Goal: Transaction & Acquisition: Purchase product/service

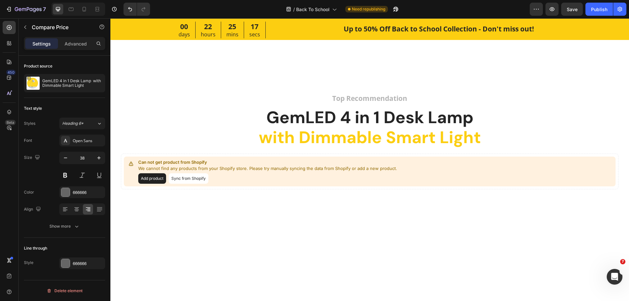
scroll to position [648, 0]
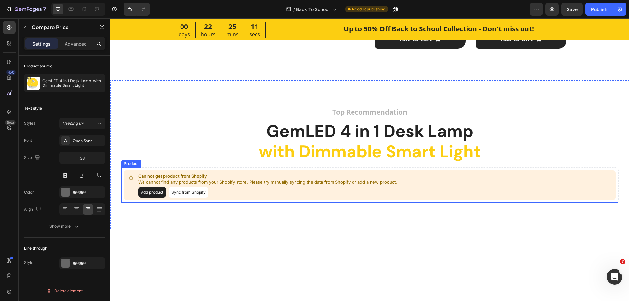
click at [269, 199] on div "Can not get product from Shopify We cannot find any products from your Shopify …" at bounding box center [369, 185] width 491 height 30
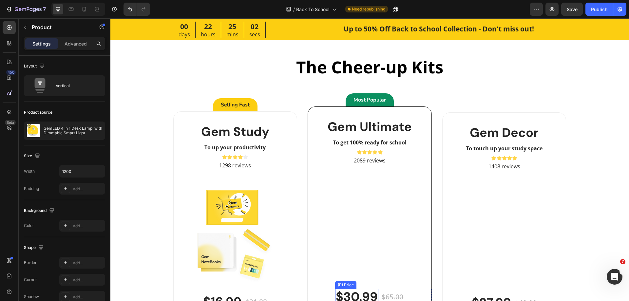
scroll to position [1368, 0]
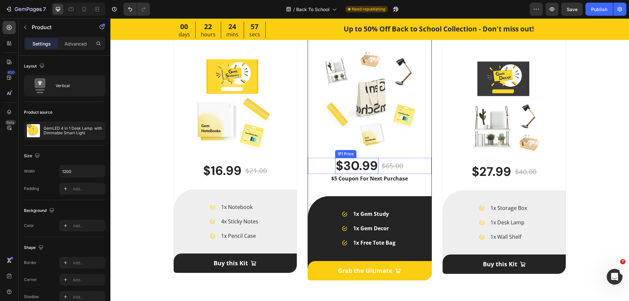
click at [354, 170] on div "$30.99" at bounding box center [356, 166] width 43 height 16
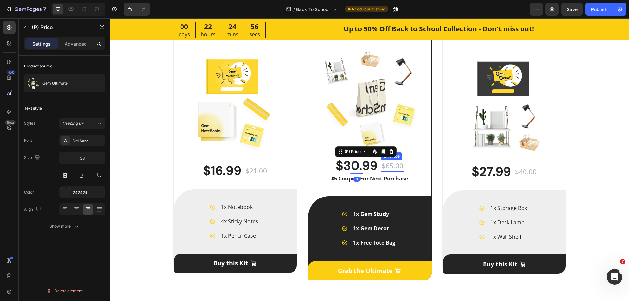
click at [392, 170] on div "$65.00" at bounding box center [392, 166] width 23 height 12
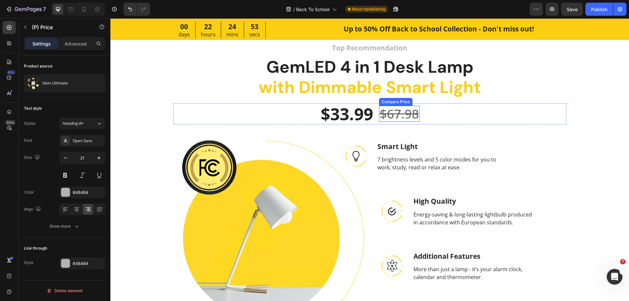
scroll to position [648, 0]
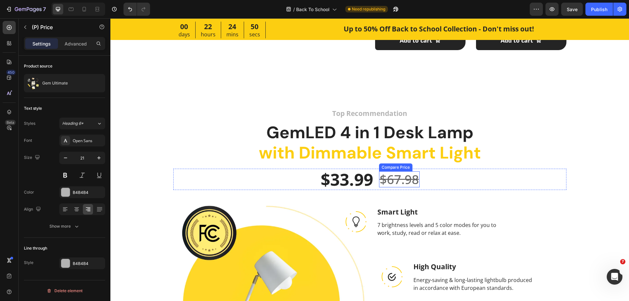
click at [383, 180] on div "$67.98" at bounding box center [399, 179] width 41 height 16
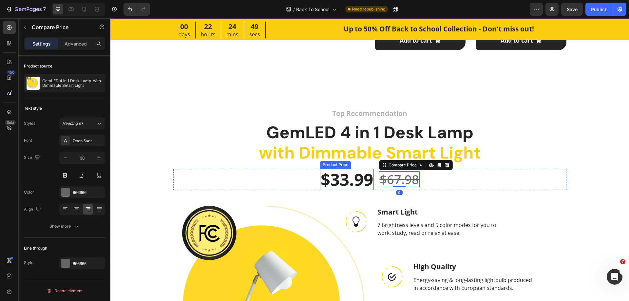
click at [358, 180] on div "$33.99" at bounding box center [347, 179] width 54 height 21
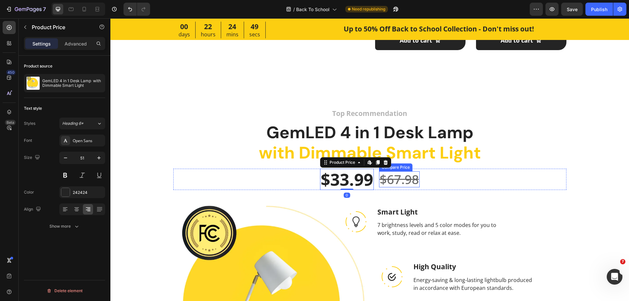
click at [387, 180] on div "$67.98" at bounding box center [399, 179] width 41 height 16
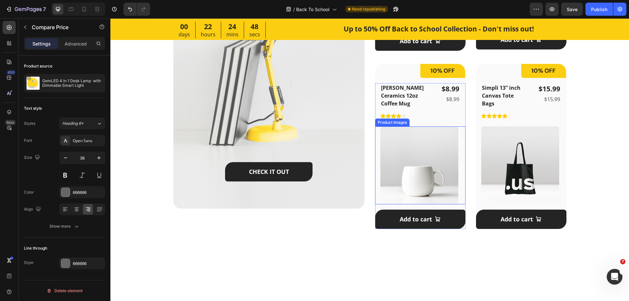
scroll to position [419, 0]
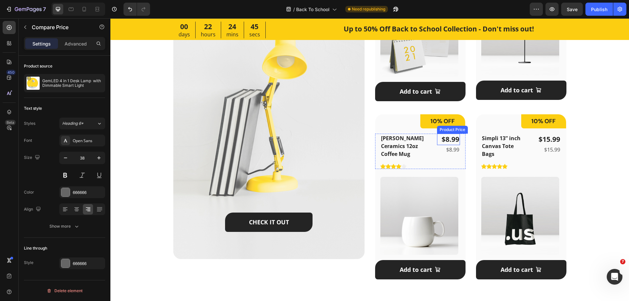
click at [442, 143] on div "$8.99" at bounding box center [448, 140] width 23 height 12
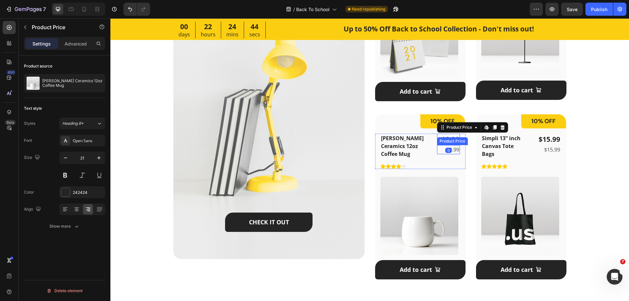
click at [453, 150] on div "$8.99" at bounding box center [448, 149] width 23 height 9
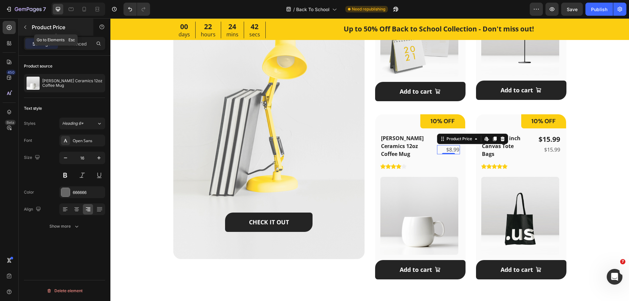
click at [27, 31] on button "button" at bounding box center [25, 27] width 10 height 10
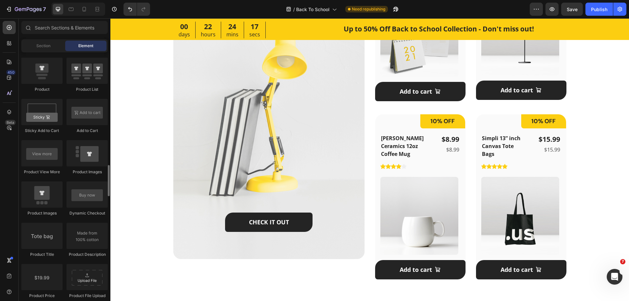
scroll to position [949, 0]
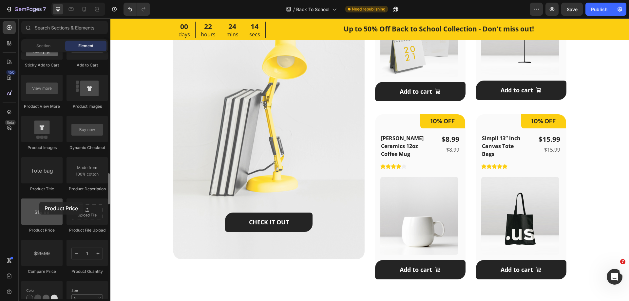
drag, startPoint x: 38, startPoint y: 212, endPoint x: 38, endPoint y: 199, distance: 13.1
click at [38, 199] on div at bounding box center [41, 211] width 41 height 26
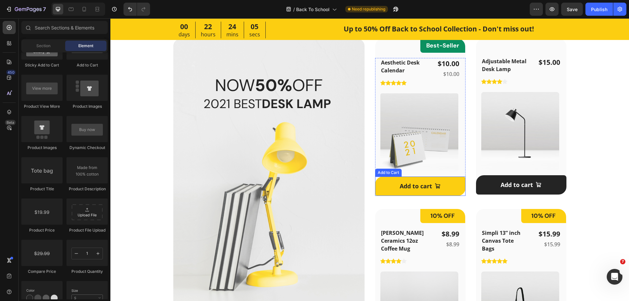
scroll to position [288, 0]
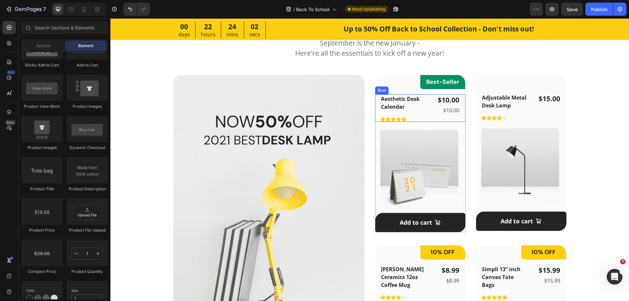
click at [441, 116] on div "$10.00 Product Price Product Price $10.00 Product Price Product Price" at bounding box center [448, 107] width 23 height 27
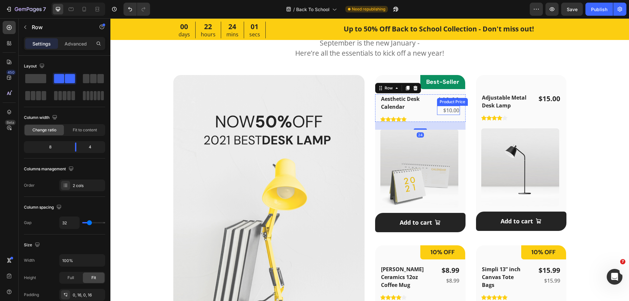
click at [443, 114] on div "$10.00" at bounding box center [448, 110] width 23 height 9
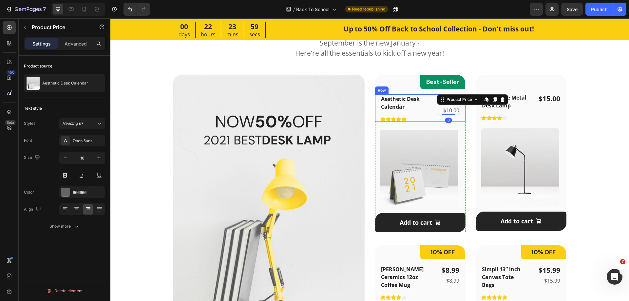
click at [434, 121] on div "Aesthetic Desk Calendar Product Title Icon Icon Icon Icon Icon Icon List Hoz $1…" at bounding box center [420, 107] width 90 height 27
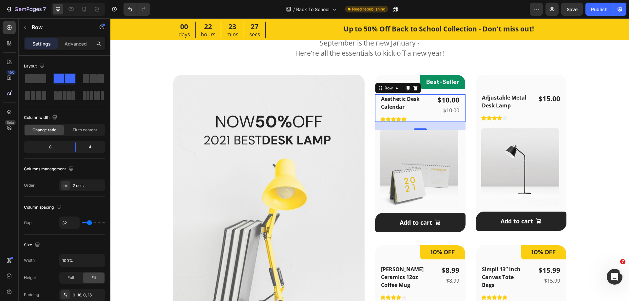
click at [503, 11] on div "/ Back To School Need republishing" at bounding box center [342, 9] width 374 height 13
click at [501, 6] on div "/ Back To School Need republishing" at bounding box center [342, 9] width 374 height 13
click at [29, 26] on button "button" at bounding box center [25, 27] width 10 height 10
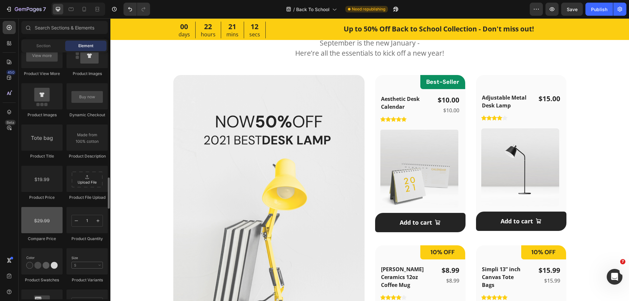
scroll to position [1015, 0]
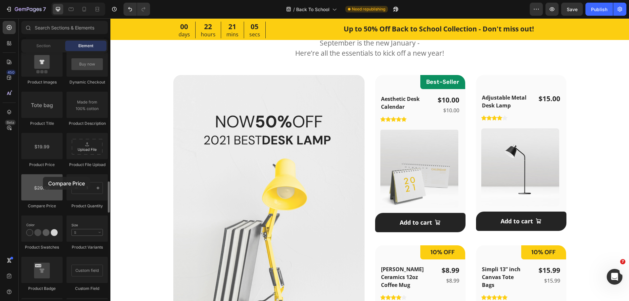
drag, startPoint x: 43, startPoint y: 187, endPoint x: 42, endPoint y: 178, distance: 9.2
click at [42, 178] on div at bounding box center [41, 187] width 41 height 26
click at [437, 115] on div "$10.00 Product Price Product Price $10.00 Product Price Product Price" at bounding box center [448, 107] width 23 height 27
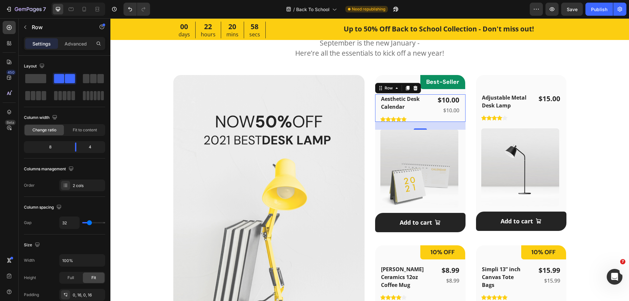
drag, startPoint x: 468, startPoint y: 8, endPoint x: 464, endPoint y: 17, distance: 10.4
click at [468, 8] on div "/ Back To School Need republishing" at bounding box center [342, 9] width 374 height 13
click at [26, 27] on icon "button" at bounding box center [25, 27] width 5 height 5
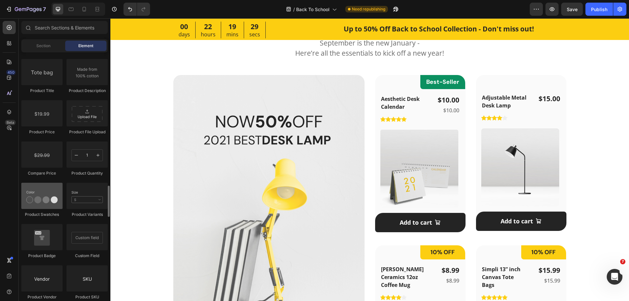
scroll to position [982, 0]
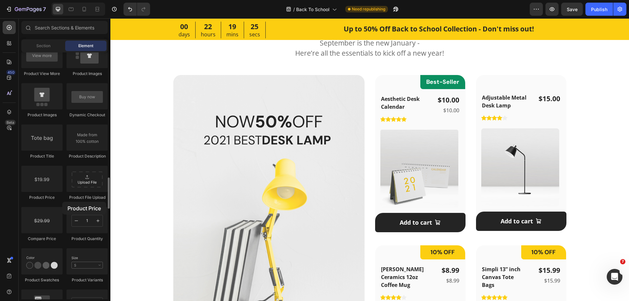
drag, startPoint x: 80, startPoint y: 177, endPoint x: 62, endPoint y: 202, distance: 30.7
click at [62, 202] on div "Product Product Product Product List Sticky Add to Cart Add to Cart Product Vie…" at bounding box center [64, 144] width 86 height 453
click at [430, 111] on div "Aesthetic Desk Calendar Product Title Icon Icon Icon Icon Icon Icon List Hoz $1…" at bounding box center [420, 107] width 90 height 27
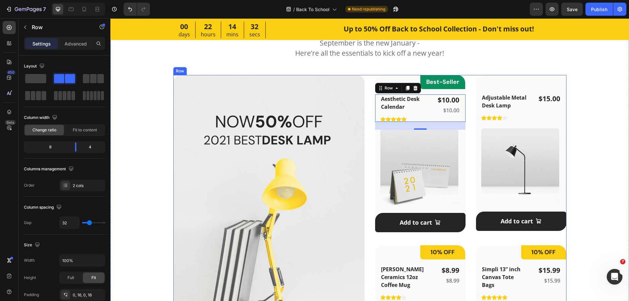
click at [367, 84] on div "NOW 50% OFF Heading 2021 BEST DESK LAMP Heading CHECK IT OUT Button Hero Banner…" at bounding box center [369, 242] width 393 height 335
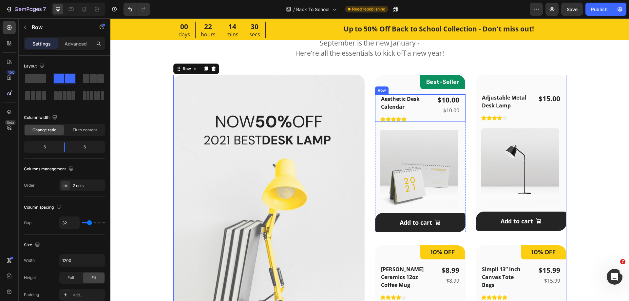
click at [425, 118] on div "Aesthetic Desk Calendar Product Title Icon Icon Icon Icon Icon Icon List Hoz $1…" at bounding box center [420, 107] width 90 height 27
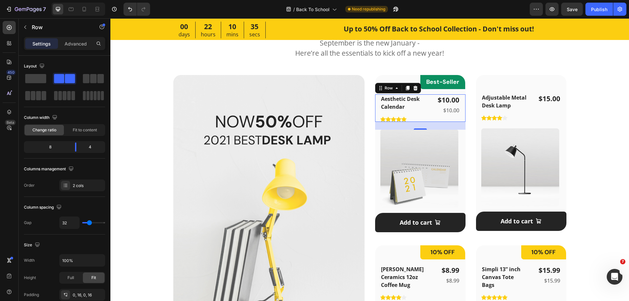
click at [499, 6] on div "/ Back To School Need republishing" at bounding box center [342, 9] width 374 height 13
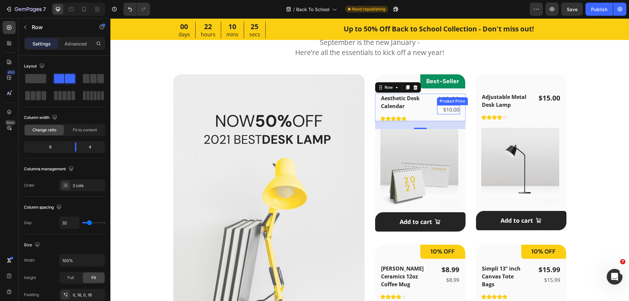
scroll to position [288, 0]
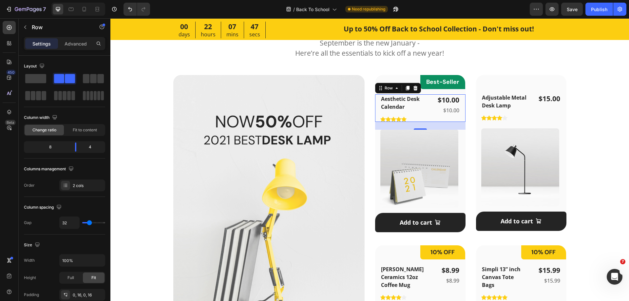
click at [12, 169] on div "450 Beta" at bounding box center [9, 137] width 13 height 233
click at [602, 135] on div "Featured Products Heading September is the new January - Here’re all the essent…" at bounding box center [369, 213] width 497 height 405
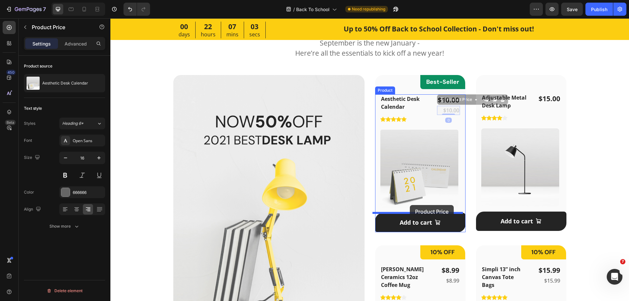
drag, startPoint x: 442, startPoint y: 104, endPoint x: 410, endPoint y: 205, distance: 106.0
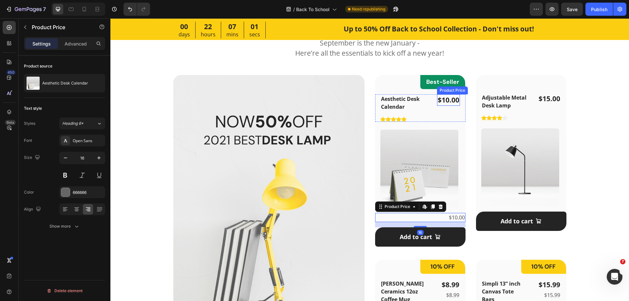
click at [443, 102] on div "$10.00" at bounding box center [448, 100] width 23 height 12
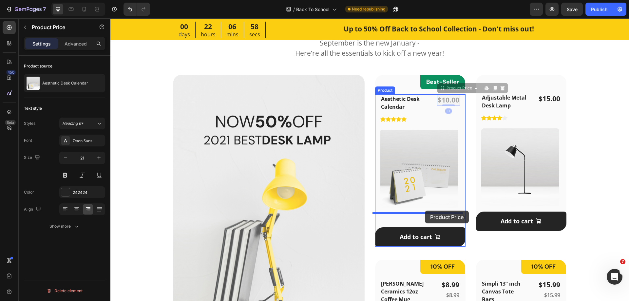
drag, startPoint x: 446, startPoint y: 91, endPoint x: 425, endPoint y: 210, distance: 121.3
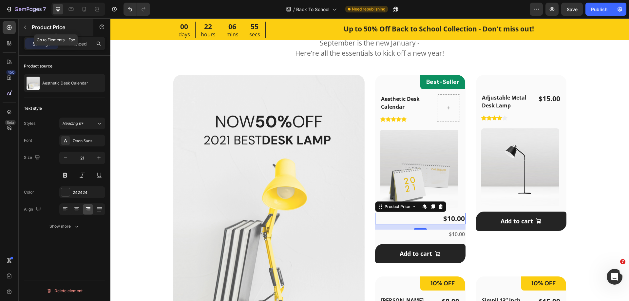
click at [28, 28] on button "button" at bounding box center [25, 27] width 10 height 10
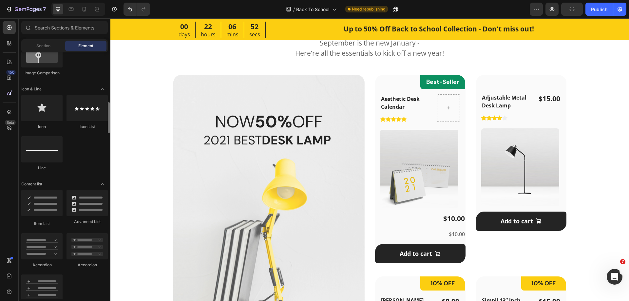
scroll to position [295, 0]
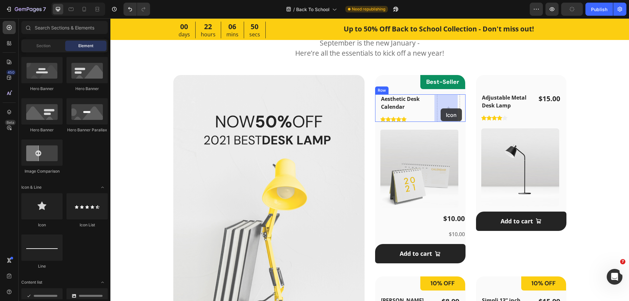
drag, startPoint x: 164, startPoint y: 224, endPoint x: 440, endPoint y: 108, distance: 299.9
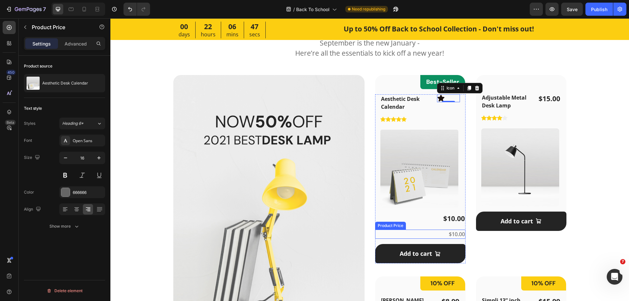
click at [433, 230] on div "$10.00" at bounding box center [420, 233] width 90 height 9
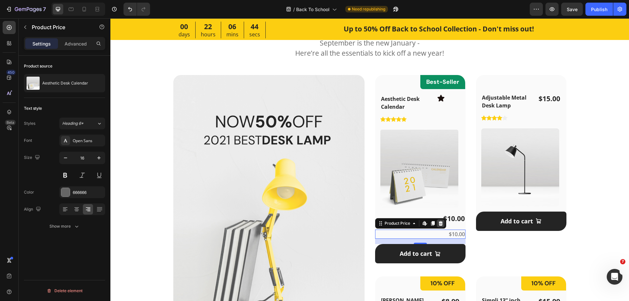
click at [441, 224] on div at bounding box center [440, 223] width 8 height 8
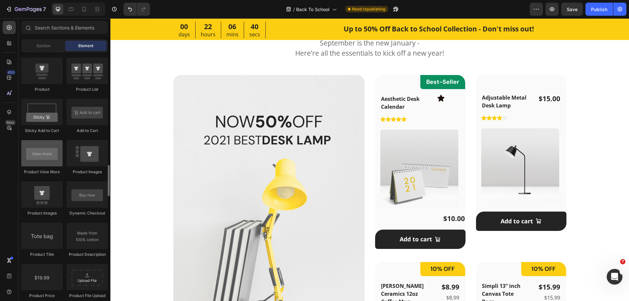
scroll to position [982, 0]
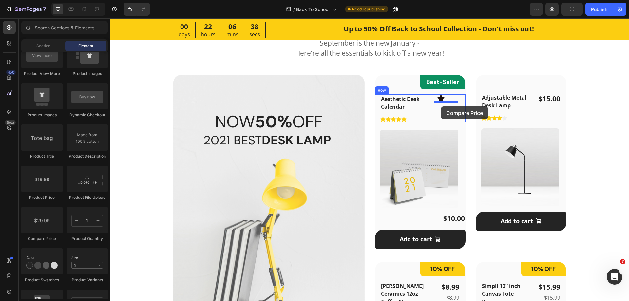
drag, startPoint x: 156, startPoint y: 237, endPoint x: 441, endPoint y: 106, distance: 313.0
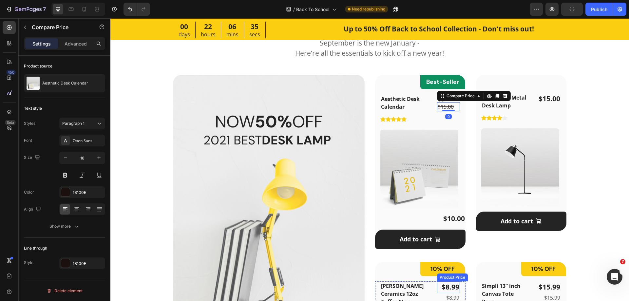
scroll to position [320, 0]
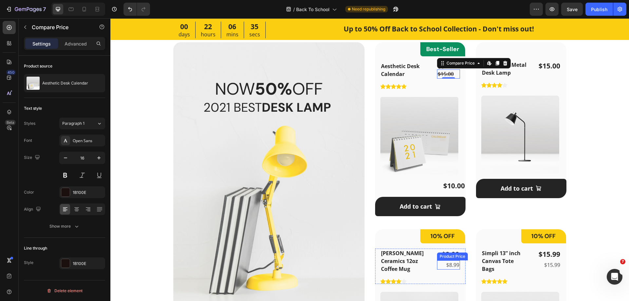
click at [444, 263] on div "$8.99" at bounding box center [448, 264] width 23 height 9
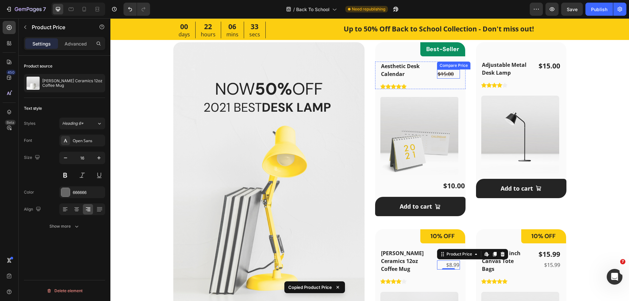
click at [447, 76] on div "$15.00" at bounding box center [448, 73] width 23 height 9
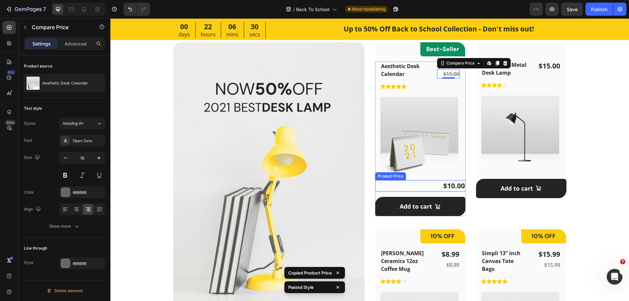
click at [443, 181] on div "$10.00" at bounding box center [420, 186] width 90 height 12
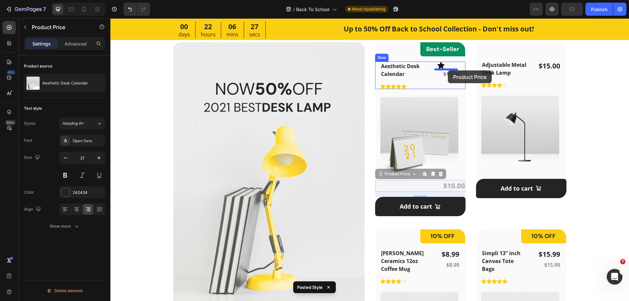
drag, startPoint x: 383, startPoint y: 175, endPoint x: 448, endPoint y: 70, distance: 123.1
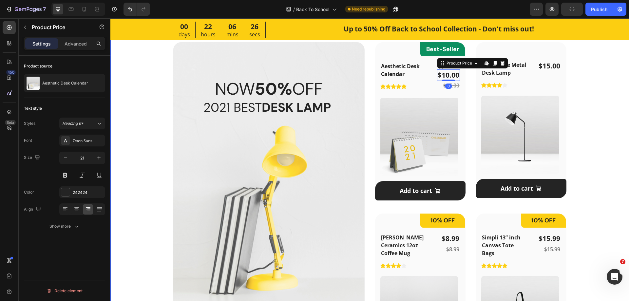
click at [579, 92] on div "Featured Products Heading September is the new January - Here’re all the essent…" at bounding box center [369, 181] width 497 height 406
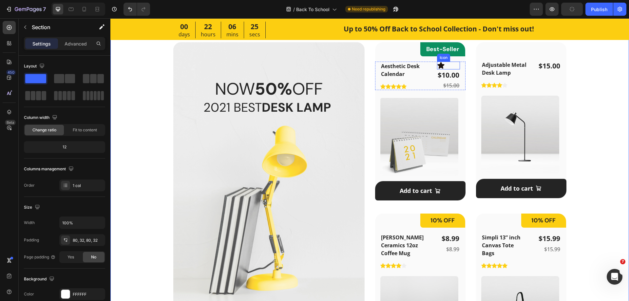
click at [447, 67] on div "Icon" at bounding box center [448, 66] width 23 height 8
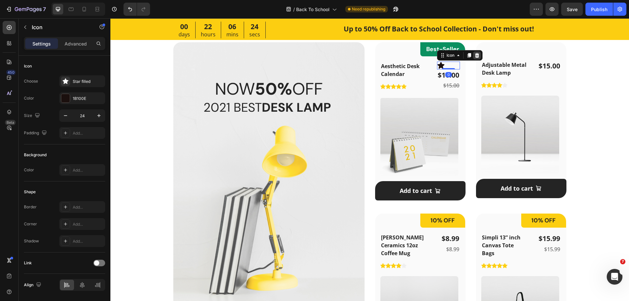
click at [474, 58] on icon at bounding box center [476, 55] width 4 height 5
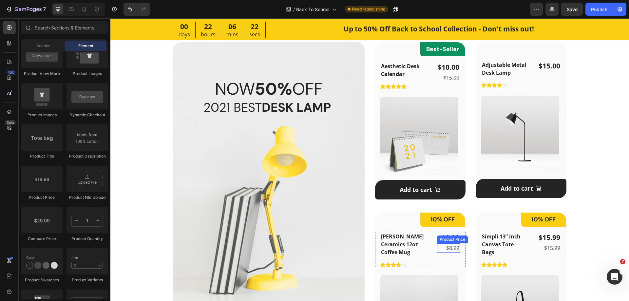
click at [441, 240] on div "Product Price" at bounding box center [452, 239] width 28 height 6
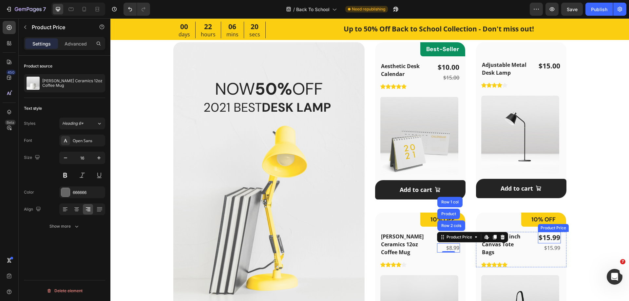
click at [546, 238] on div "$15.99" at bounding box center [549, 238] width 23 height 12
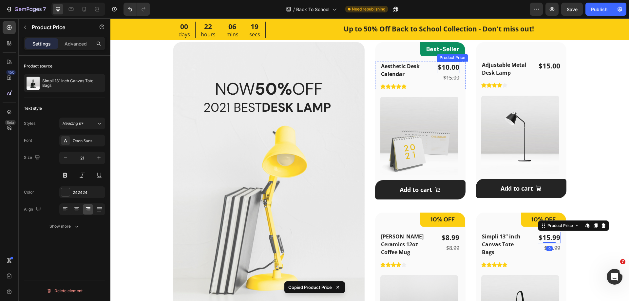
click at [448, 66] on div "$10.00" at bounding box center [448, 68] width 23 height 12
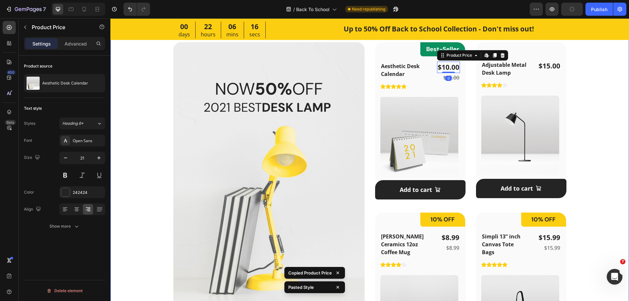
click at [593, 95] on div "Featured Products Heading September is the new January - Here’re all the essent…" at bounding box center [369, 180] width 497 height 405
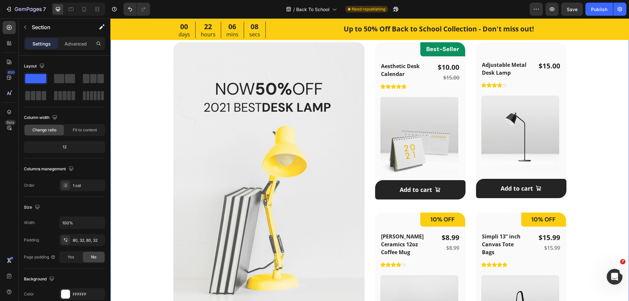
click at [475, 5] on div "/ Back To School Need republishing" at bounding box center [342, 9] width 374 height 13
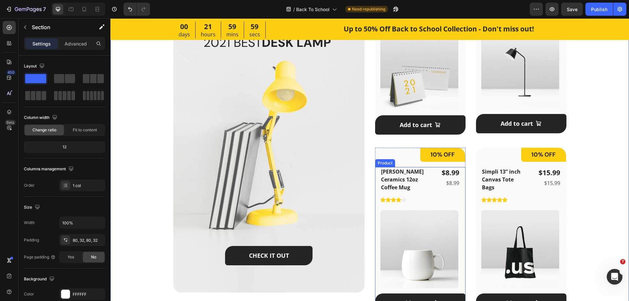
scroll to position [386, 0]
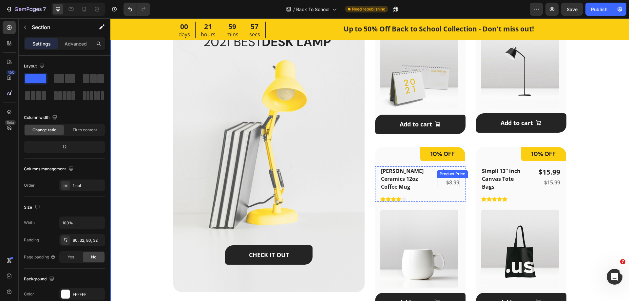
click at [443, 181] on div "$8.99" at bounding box center [448, 182] width 23 height 9
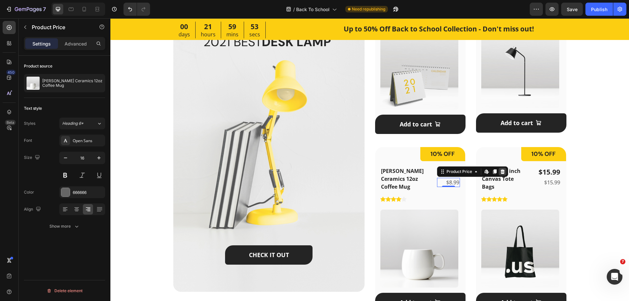
click at [500, 174] on icon at bounding box center [502, 171] width 5 height 5
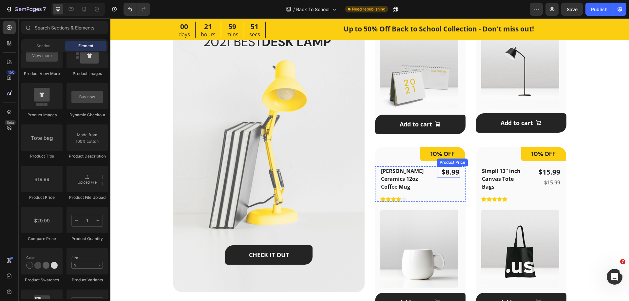
click at [448, 174] on div "$8.99" at bounding box center [448, 172] width 23 height 12
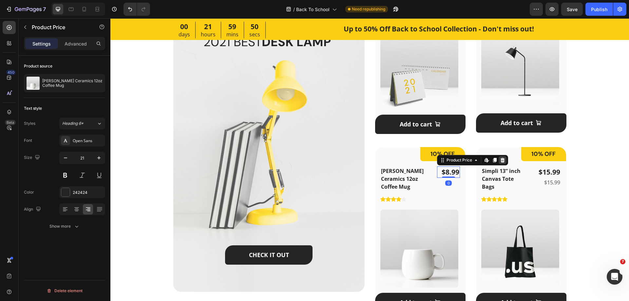
click at [500, 161] on icon at bounding box center [502, 159] width 5 height 5
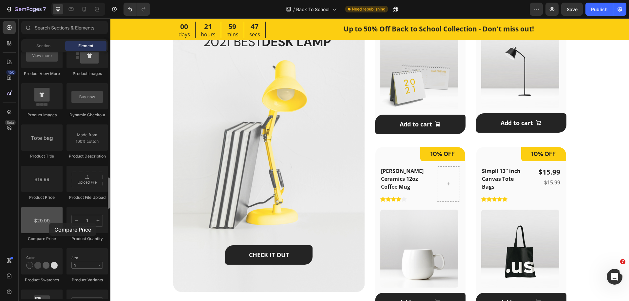
click at [49, 223] on div at bounding box center [41, 220] width 41 height 26
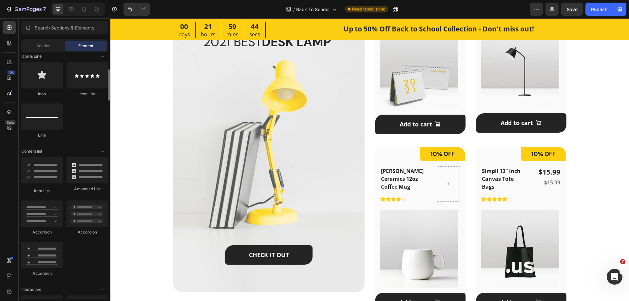
scroll to position [360, 0]
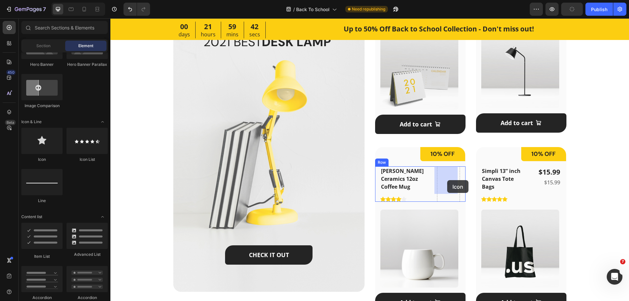
drag, startPoint x: 152, startPoint y: 163, endPoint x: 447, endPoint y: 180, distance: 295.1
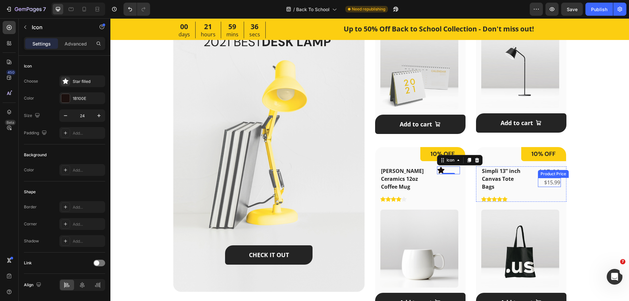
click at [553, 180] on div "$15.99" at bounding box center [549, 182] width 23 height 9
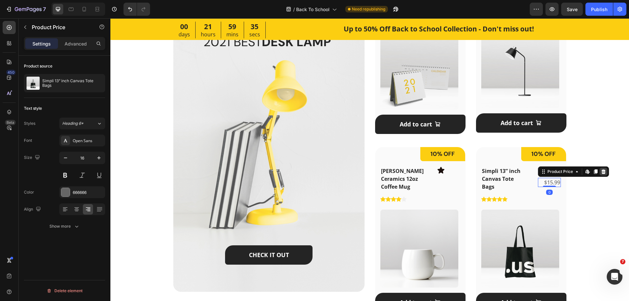
click at [600, 172] on icon at bounding box center [602, 171] width 5 height 5
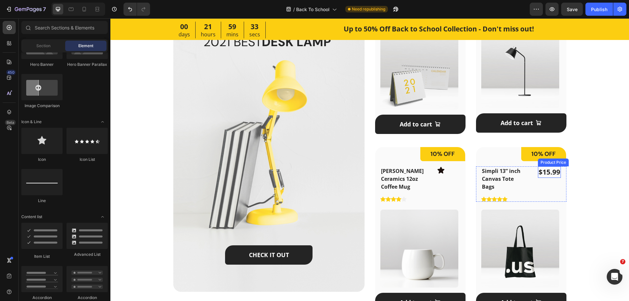
click at [540, 175] on div "$15.99" at bounding box center [549, 172] width 23 height 12
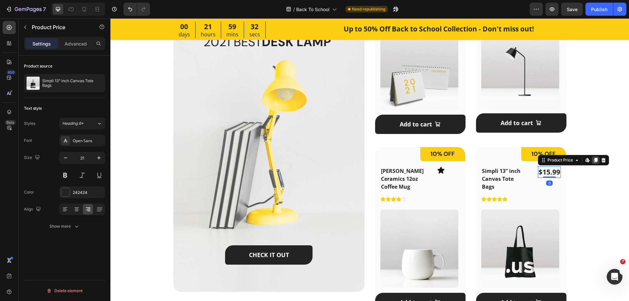
click at [594, 161] on icon at bounding box center [596, 160] width 4 height 5
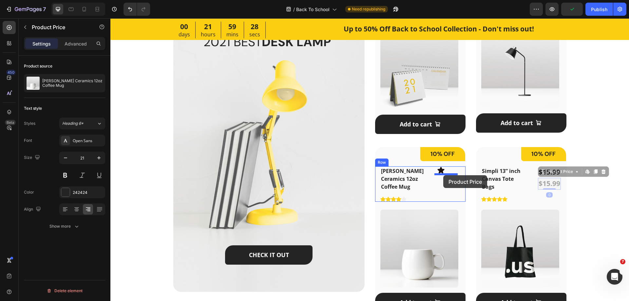
drag, startPoint x: 554, startPoint y: 173, endPoint x: 443, endPoint y: 175, distance: 111.3
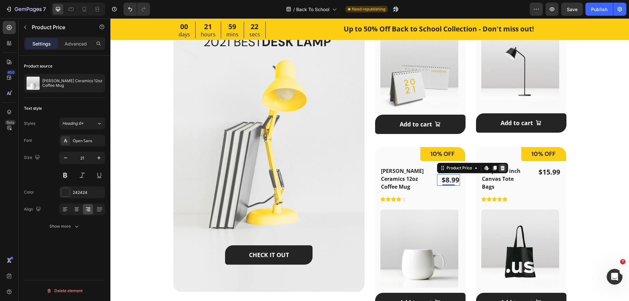
click at [501, 166] on icon at bounding box center [502, 168] width 4 height 5
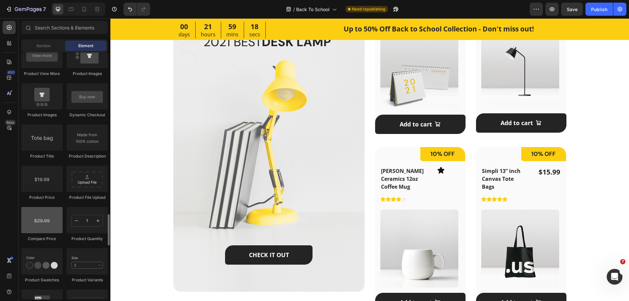
scroll to position [1048, 0]
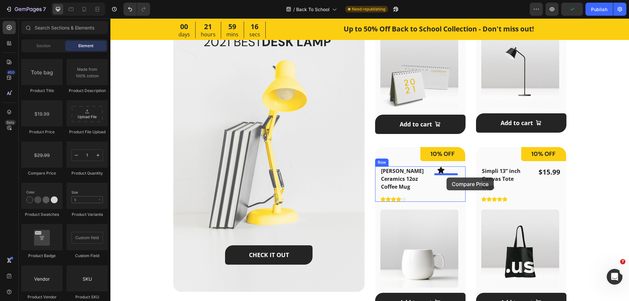
drag, startPoint x: 153, startPoint y: 175, endPoint x: 446, endPoint y: 177, distance: 293.3
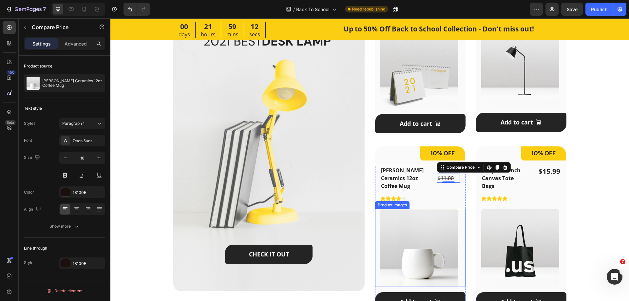
scroll to position [386, 0]
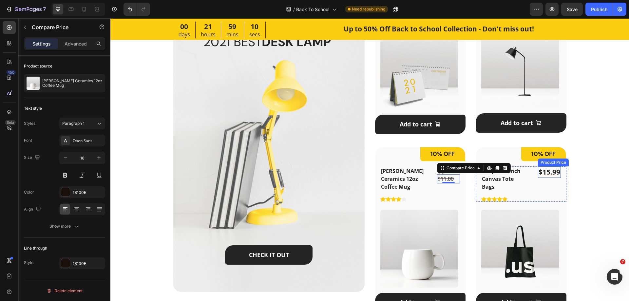
click at [541, 174] on div "$15.99" at bounding box center [549, 172] width 23 height 12
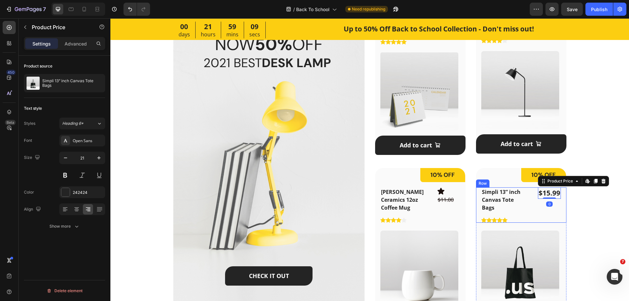
scroll to position [353, 0]
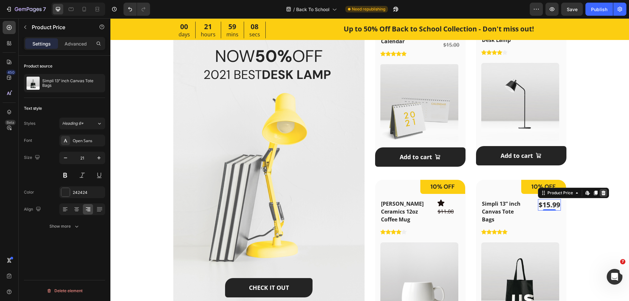
click at [601, 193] on icon at bounding box center [603, 193] width 4 height 5
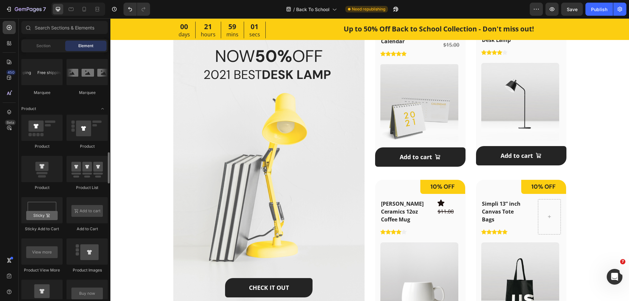
scroll to position [687, 0]
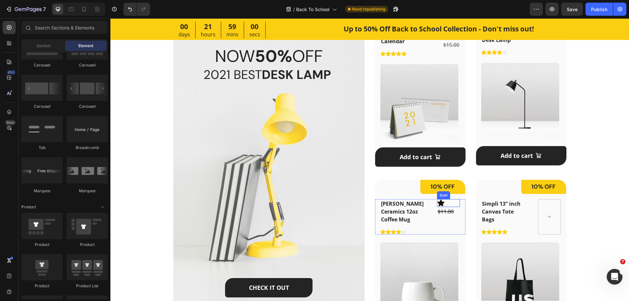
click at [437, 203] on icon at bounding box center [441, 203] width 8 height 8
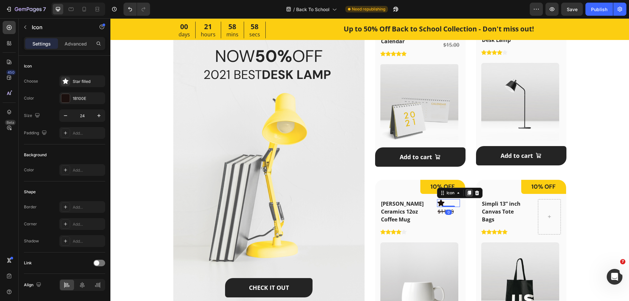
click at [467, 193] on icon at bounding box center [469, 193] width 4 height 5
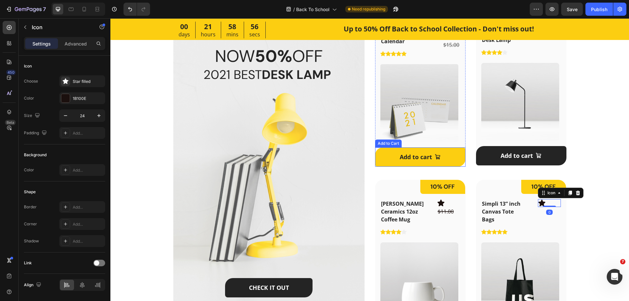
scroll to position [288, 0]
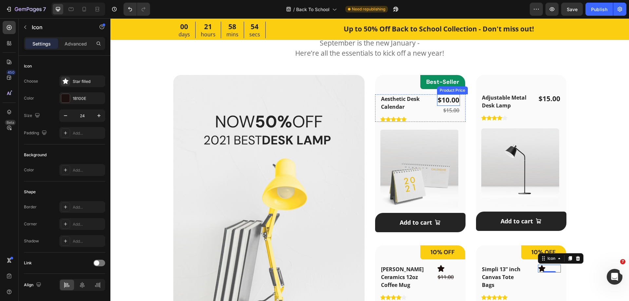
click at [448, 101] on div "$10.00" at bounding box center [448, 100] width 23 height 12
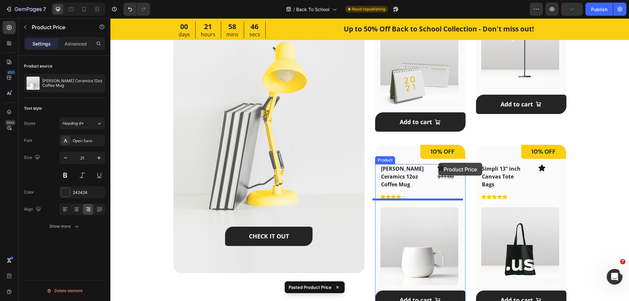
scroll to position [418, 0]
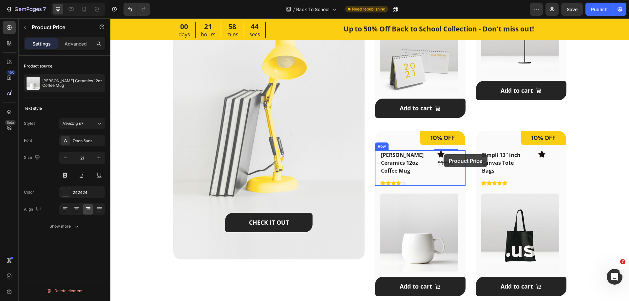
drag, startPoint x: 446, startPoint y: 110, endPoint x: 443, endPoint y: 154, distance: 44.0
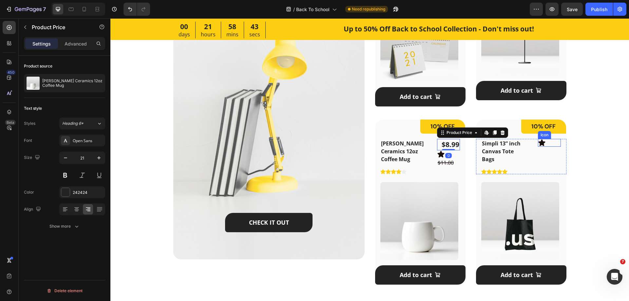
click at [539, 144] on icon at bounding box center [541, 142] width 7 height 7
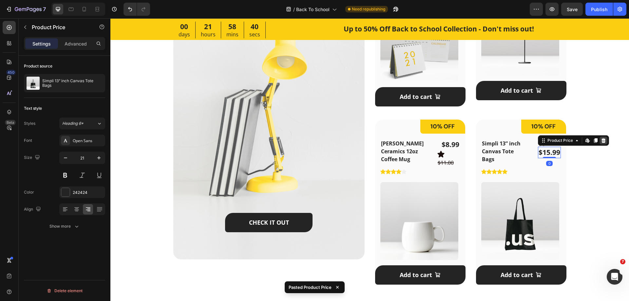
click at [601, 142] on icon at bounding box center [603, 140] width 4 height 5
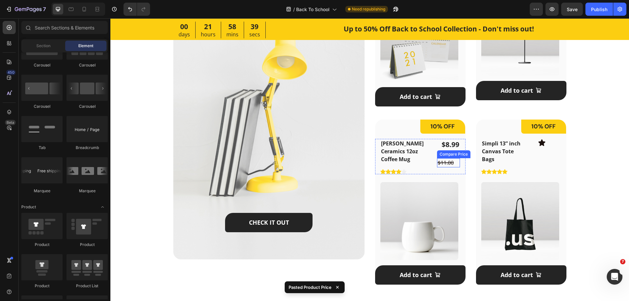
click at [445, 164] on div "$11.00" at bounding box center [448, 162] width 23 height 9
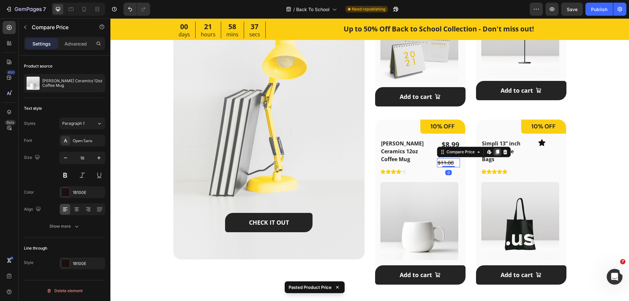
click at [494, 152] on icon at bounding box center [496, 151] width 5 height 5
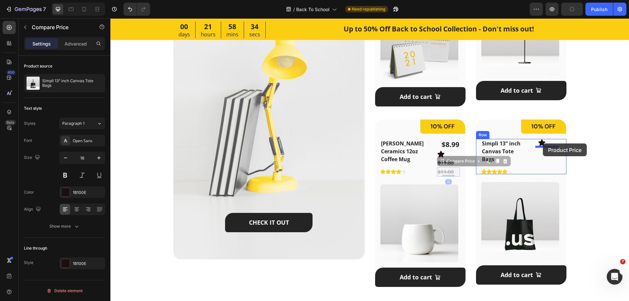
drag, startPoint x: 446, startPoint y: 163, endPoint x: 542, endPoint y: 143, distance: 98.5
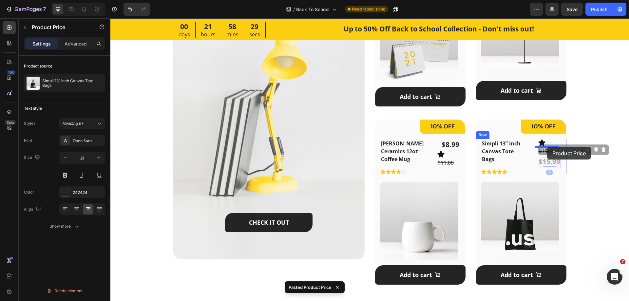
drag, startPoint x: 553, startPoint y: 152, endPoint x: 547, endPoint y: 147, distance: 8.2
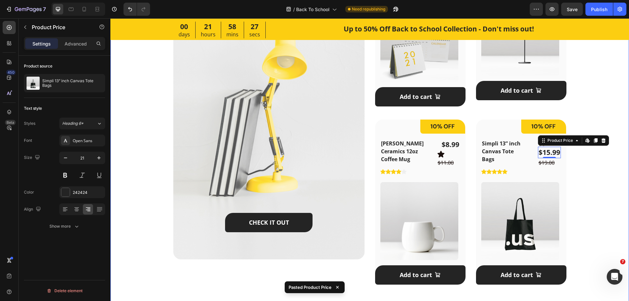
click at [576, 154] on div "Featured Products Heading September is the new January - Here’re all the essent…" at bounding box center [369, 85] width 497 height 410
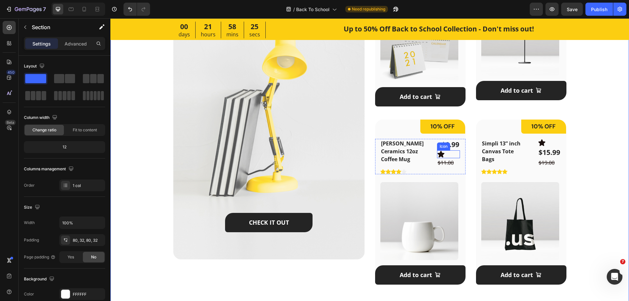
click at [446, 154] on div "Icon" at bounding box center [448, 154] width 23 height 8
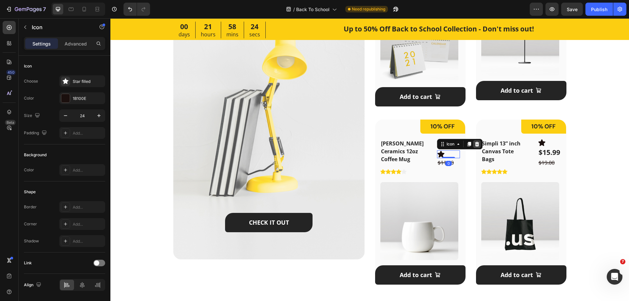
click at [474, 143] on icon at bounding box center [476, 144] width 4 height 5
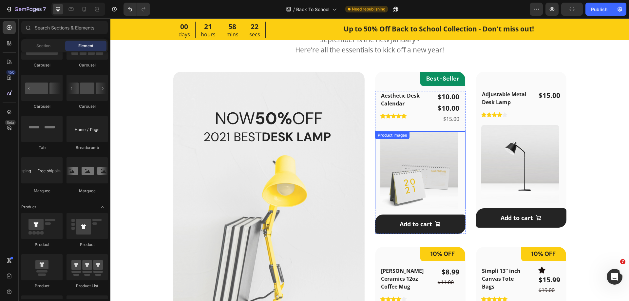
scroll to position [287, 0]
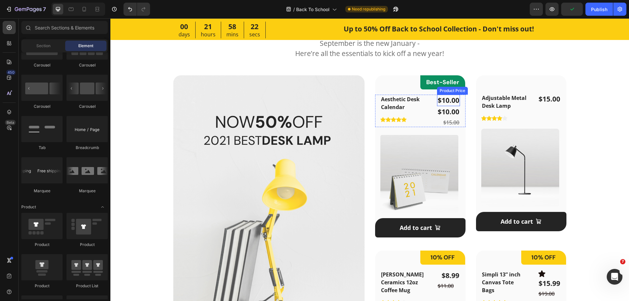
click at [450, 103] on div "$10.00" at bounding box center [448, 101] width 23 height 12
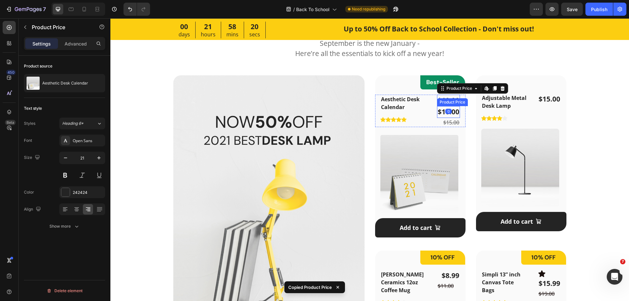
click at [437, 107] on div "$10.00" at bounding box center [448, 112] width 23 height 12
click at [502, 100] on div at bounding box center [502, 100] width 8 height 8
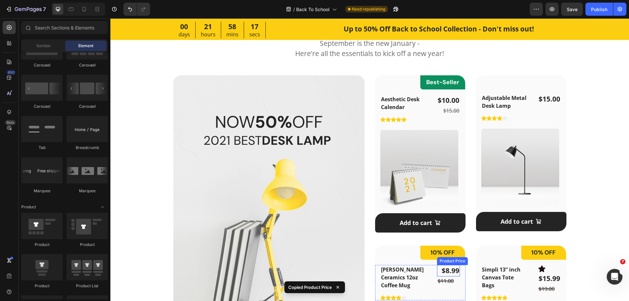
click at [447, 267] on div "$8.99" at bounding box center [448, 271] width 23 height 12
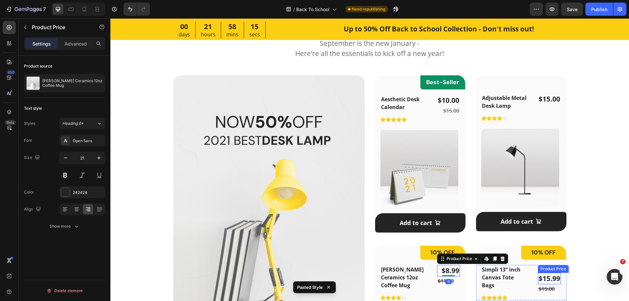
click at [541, 277] on div "$15.99" at bounding box center [549, 279] width 23 height 12
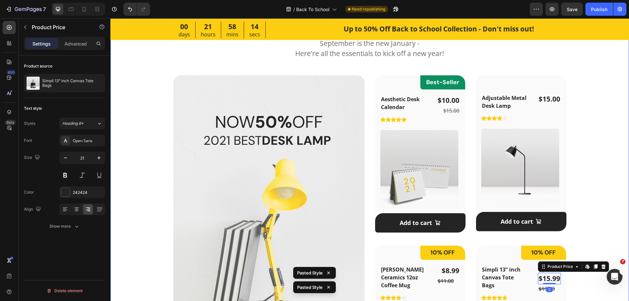
click at [595, 246] on div "Featured Products Heading September is the new January - Here’re all the essent…" at bounding box center [369, 213] width 497 height 405
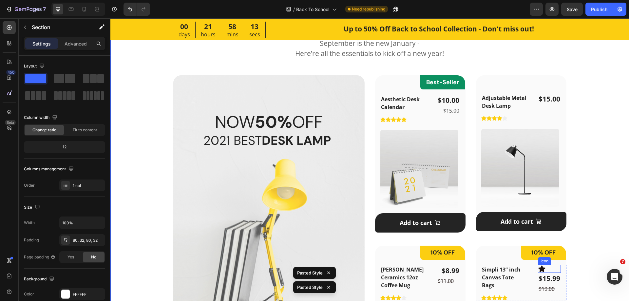
click at [546, 268] on div "Icon" at bounding box center [549, 269] width 23 height 8
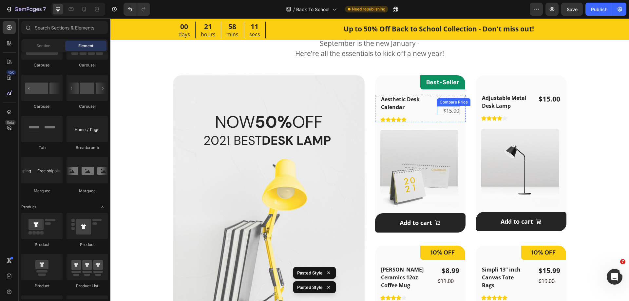
click at [444, 110] on div "$15.00" at bounding box center [448, 110] width 23 height 9
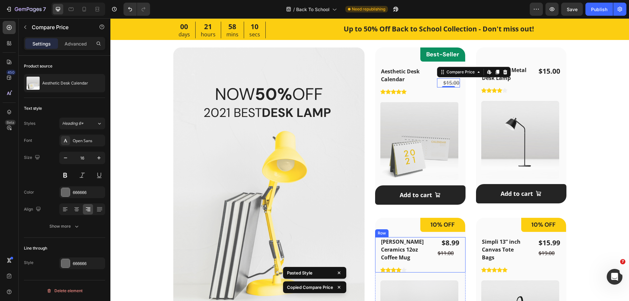
scroll to position [386, 0]
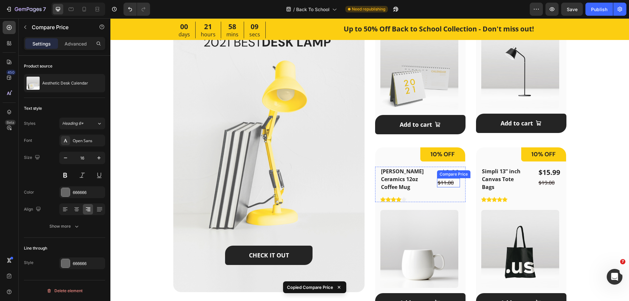
click at [450, 181] on div "$11.00" at bounding box center [448, 182] width 23 height 9
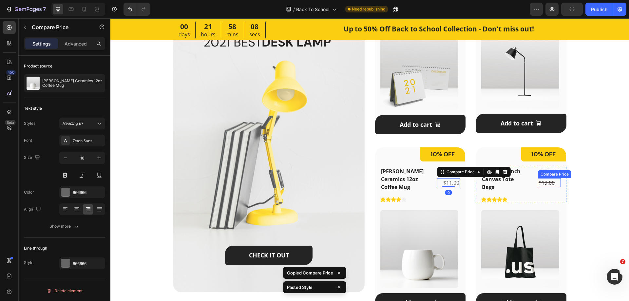
click at [549, 182] on div "$19.00" at bounding box center [549, 182] width 23 height 9
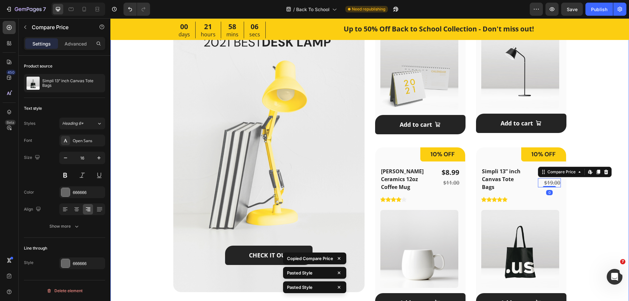
click at [573, 188] on div "Featured Products Heading September is the new January - Here’re all the essent…" at bounding box center [369, 115] width 497 height 405
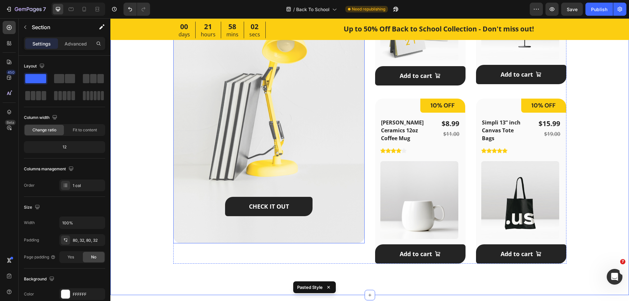
scroll to position [484, 0]
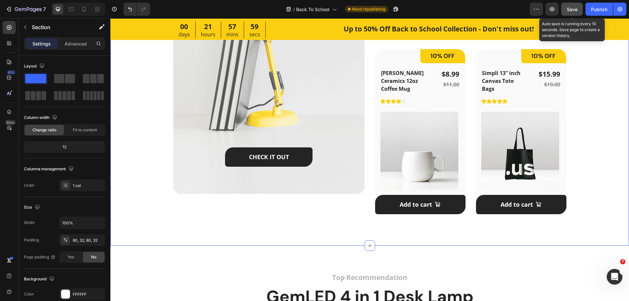
click at [574, 8] on span "Save" at bounding box center [571, 10] width 11 height 6
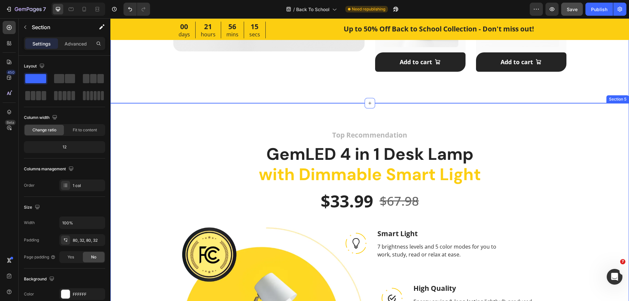
scroll to position [680, 0]
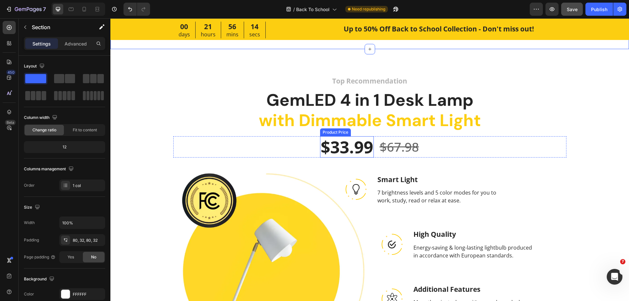
drag, startPoint x: 356, startPoint y: 146, endPoint x: 393, endPoint y: 148, distance: 36.7
click at [356, 146] on div "$33.99" at bounding box center [347, 146] width 54 height 21
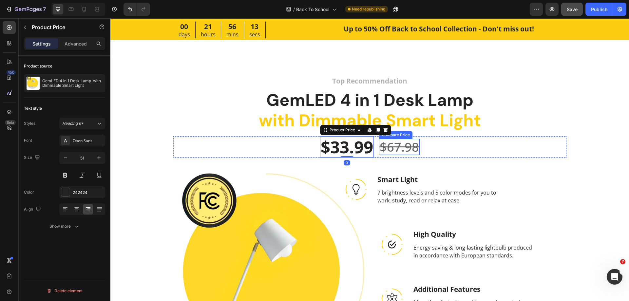
click at [393, 148] on div "$67.98" at bounding box center [399, 147] width 41 height 16
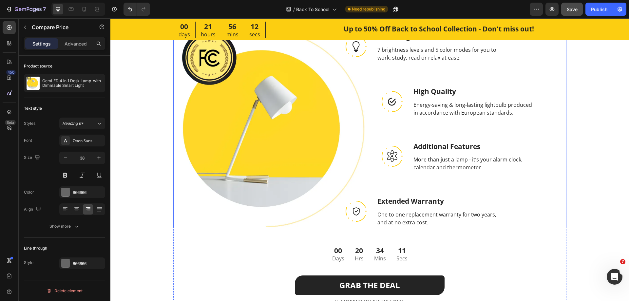
scroll to position [909, 0]
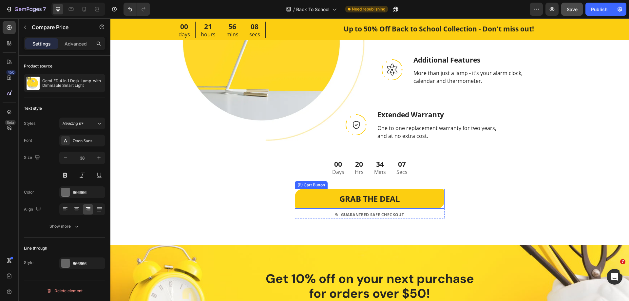
click at [319, 197] on button "GRAB THE DEAL" at bounding box center [370, 199] width 150 height 20
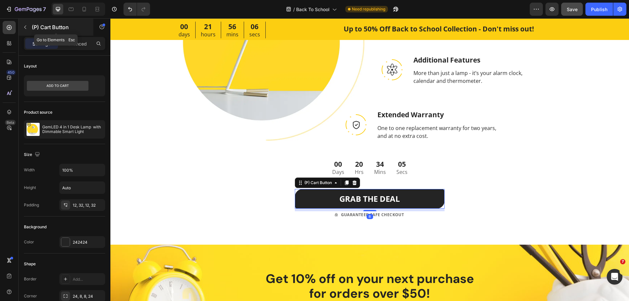
click at [26, 27] on icon "button" at bounding box center [25, 27] width 5 height 5
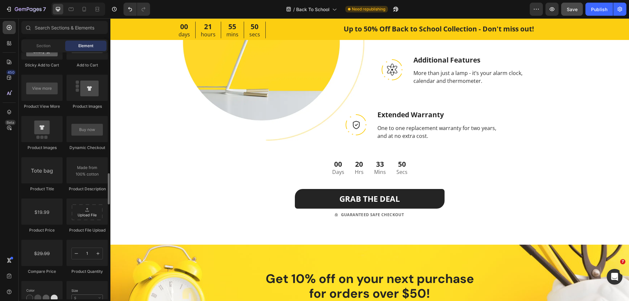
scroll to position [884, 0]
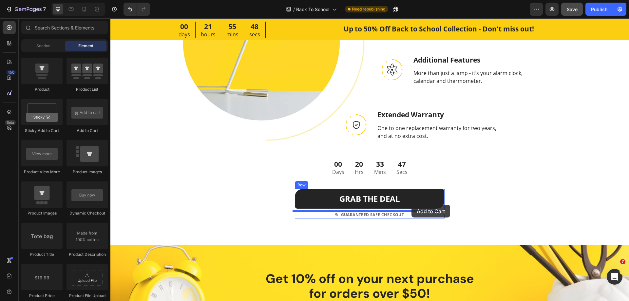
drag, startPoint x: 195, startPoint y: 139, endPoint x: 411, endPoint y: 205, distance: 225.8
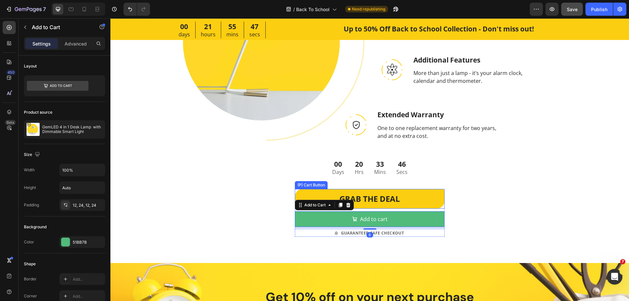
click at [417, 202] on button "GRAB THE DEAL" at bounding box center [370, 199] width 150 height 20
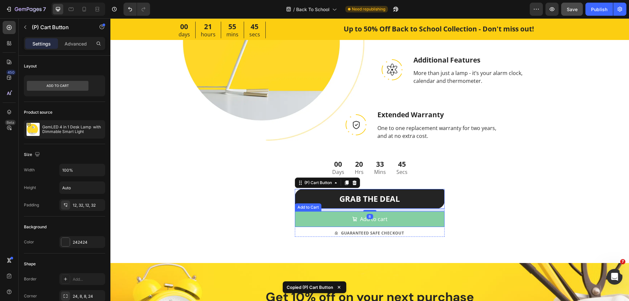
click at [422, 219] on button "Add to cart" at bounding box center [370, 219] width 150 height 16
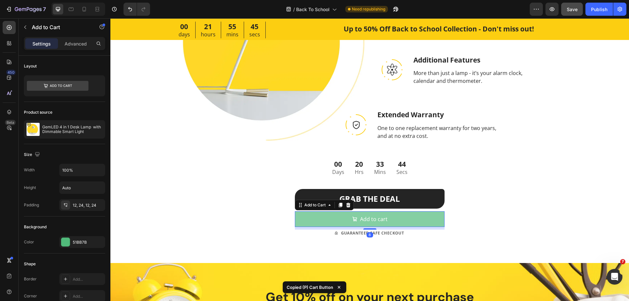
type input "24"
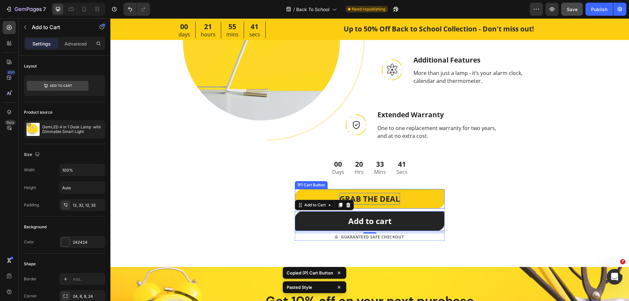
click at [378, 196] on div "GRAB THE DEAL" at bounding box center [369, 199] width 61 height 12
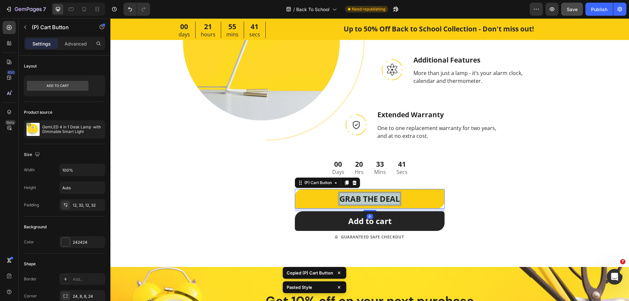
click at [378, 196] on p "GRAB THE DEAL" at bounding box center [369, 199] width 61 height 12
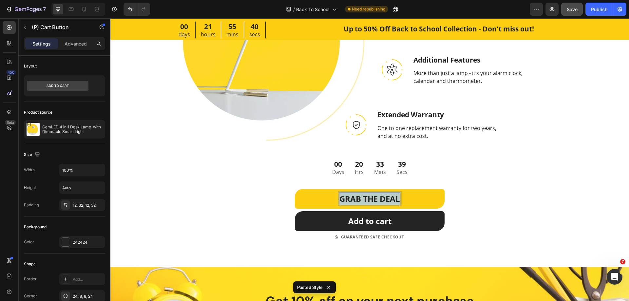
copy p "GRAB THE DEAL"
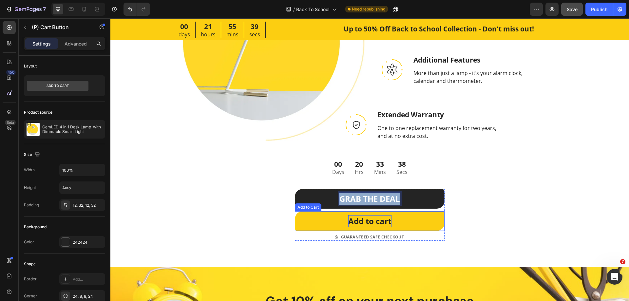
click at [372, 219] on div "Add to cart" at bounding box center [369, 221] width 43 height 12
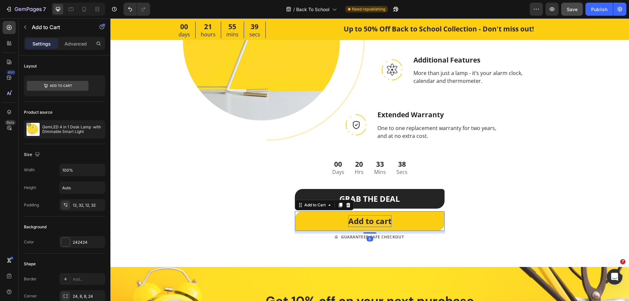
click at [375, 221] on div "Add to cart" at bounding box center [369, 221] width 43 height 12
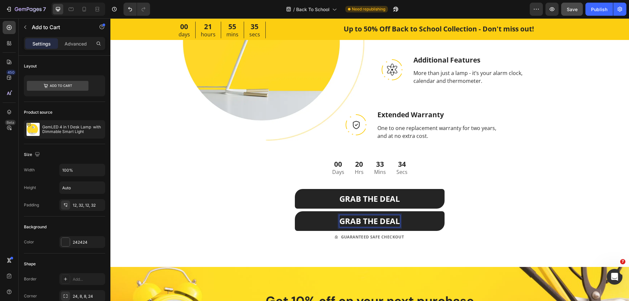
click at [454, 219] on div "$33.99 Product Price Product Price $67.98 Compare Price Compare Price Row (P) I…" at bounding box center [369, 74] width 393 height 334
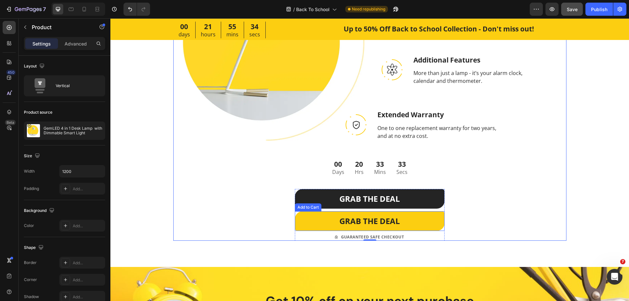
click at [441, 221] on button "GRAB THE DEAL" at bounding box center [370, 221] width 150 height 20
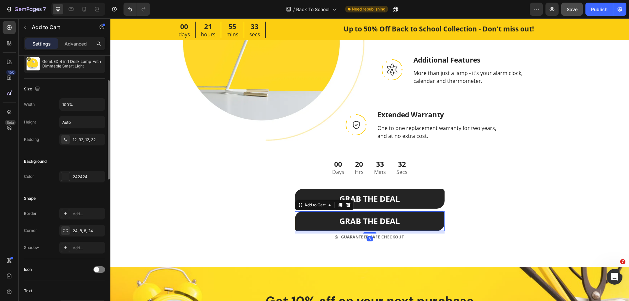
scroll to position [98, 0]
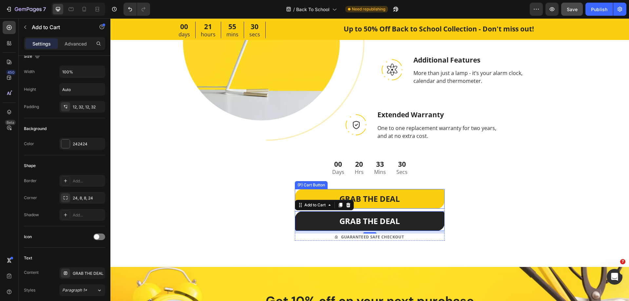
click at [425, 200] on button "GRAB THE DEAL" at bounding box center [370, 199] width 150 height 20
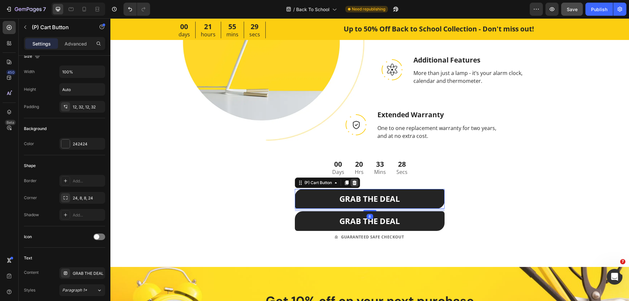
click at [352, 181] on icon at bounding box center [354, 182] width 4 height 5
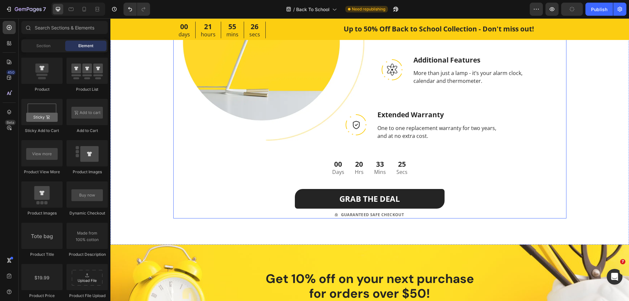
click at [471, 198] on div "$33.99 Product Price Product Price $67.98 Compare Price Compare Price Row (P) I…" at bounding box center [369, 62] width 393 height 311
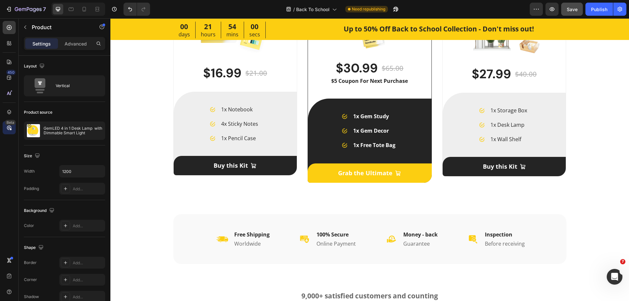
scroll to position [1466, 0]
